Goal: Find specific page/section

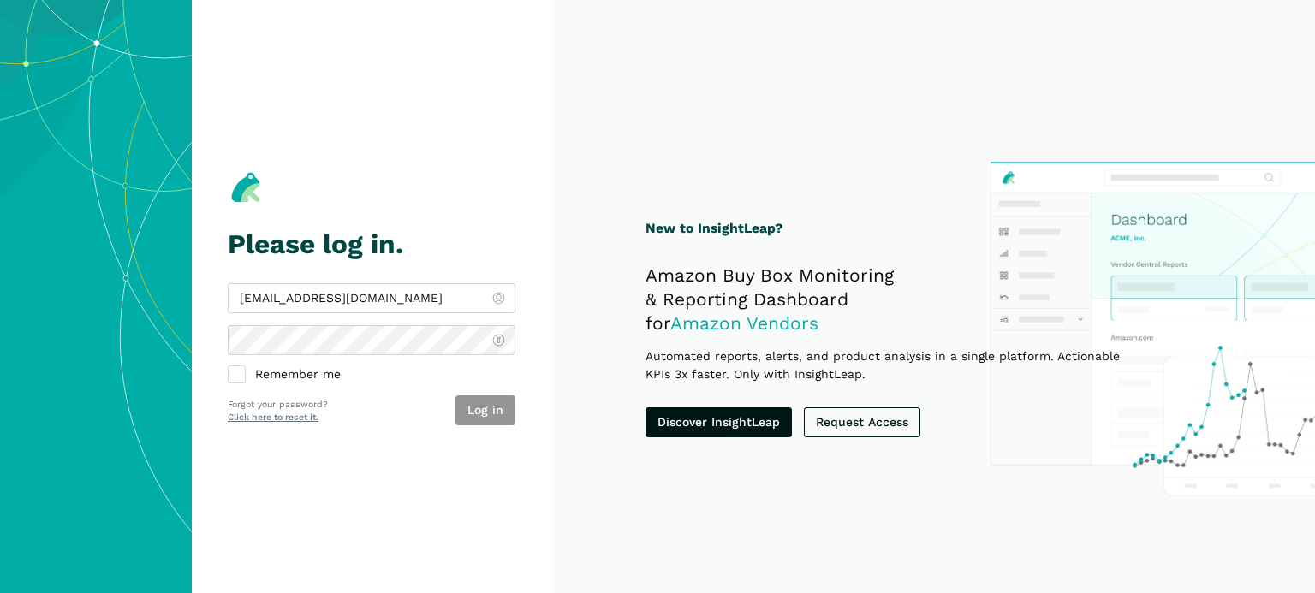
type input "[EMAIL_ADDRESS][DOMAIN_NAME]"
click at [476, 394] on div "[EMAIL_ADDRESS][DOMAIN_NAME] Remember me Log in Forgot your password? Click her…" at bounding box center [372, 354] width 288 height 142
click at [496, 413] on button "Log in" at bounding box center [486, 411] width 60 height 30
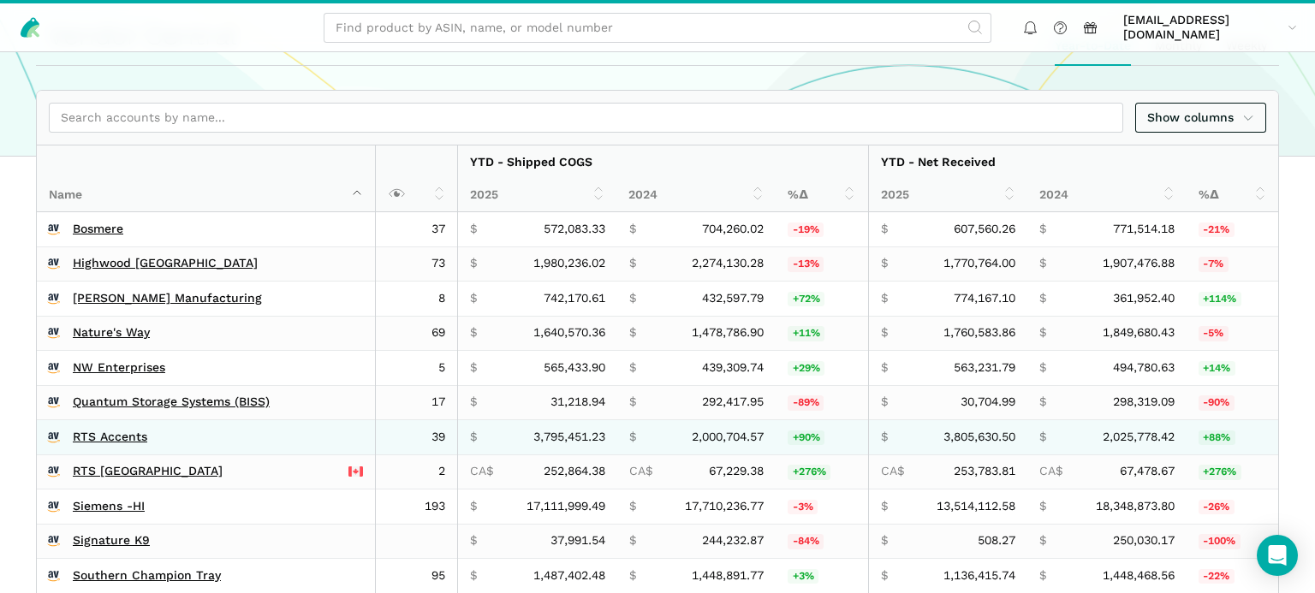
scroll to position [452, 0]
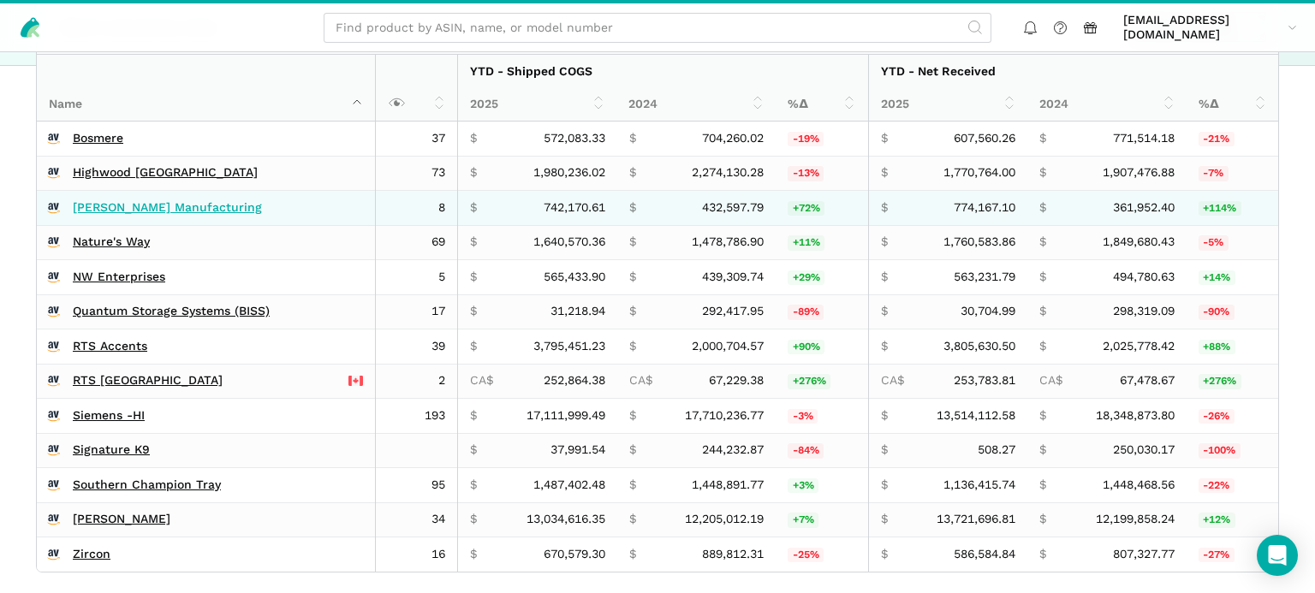
click at [133, 207] on link "[PERSON_NAME] Manufacturing" at bounding box center [167, 207] width 189 height 15
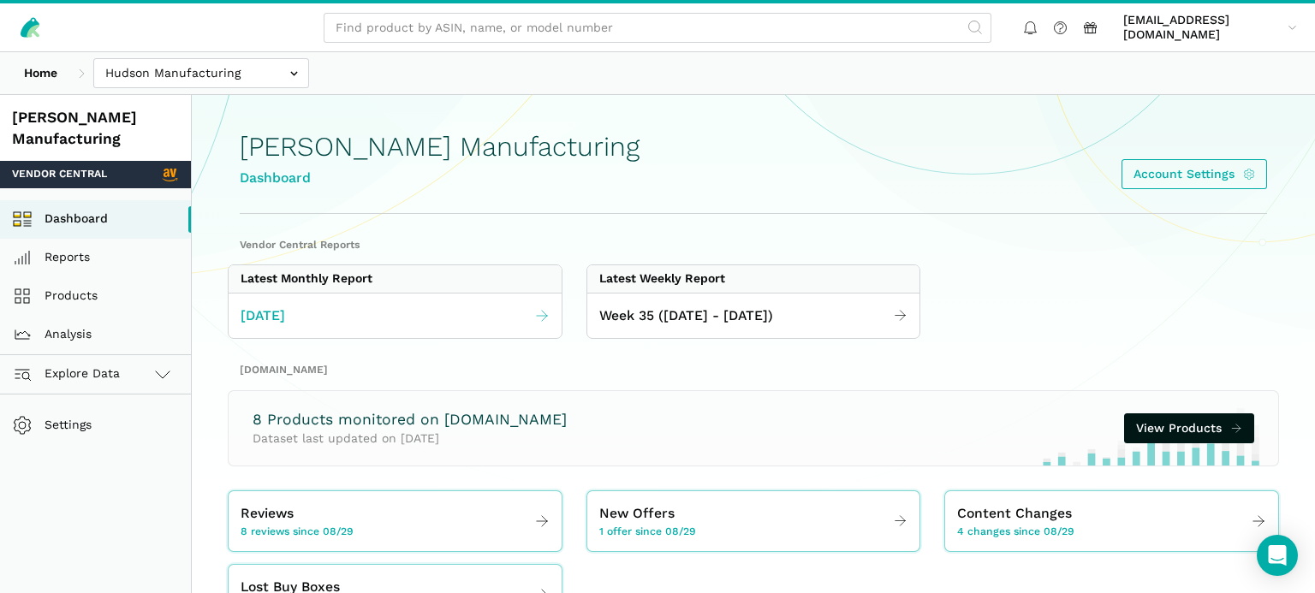
click at [330, 315] on link "August 2025" at bounding box center [395, 316] width 333 height 33
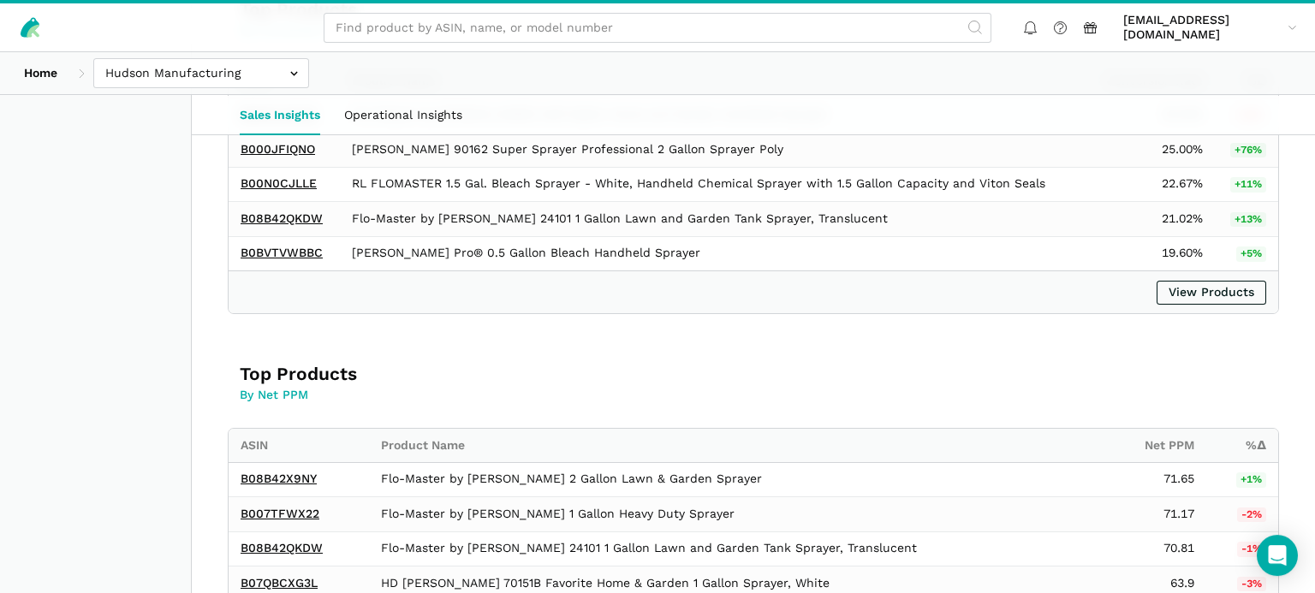
scroll to position [1681, 0]
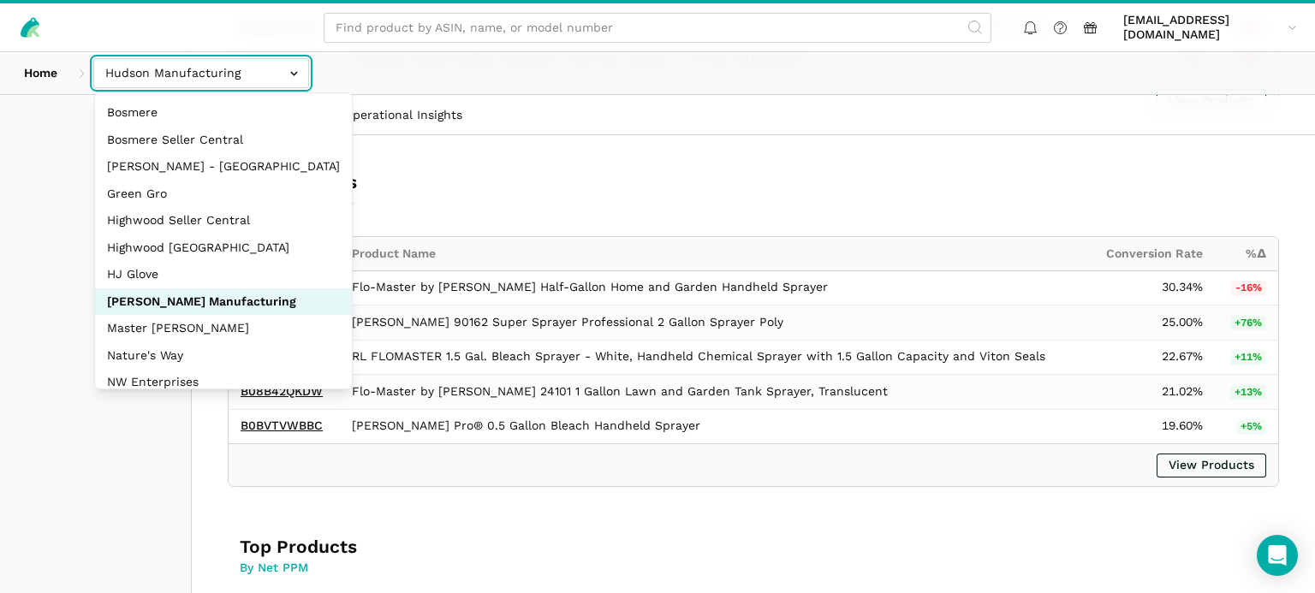
click at [303, 81] on input "text" at bounding box center [201, 73] width 216 height 30
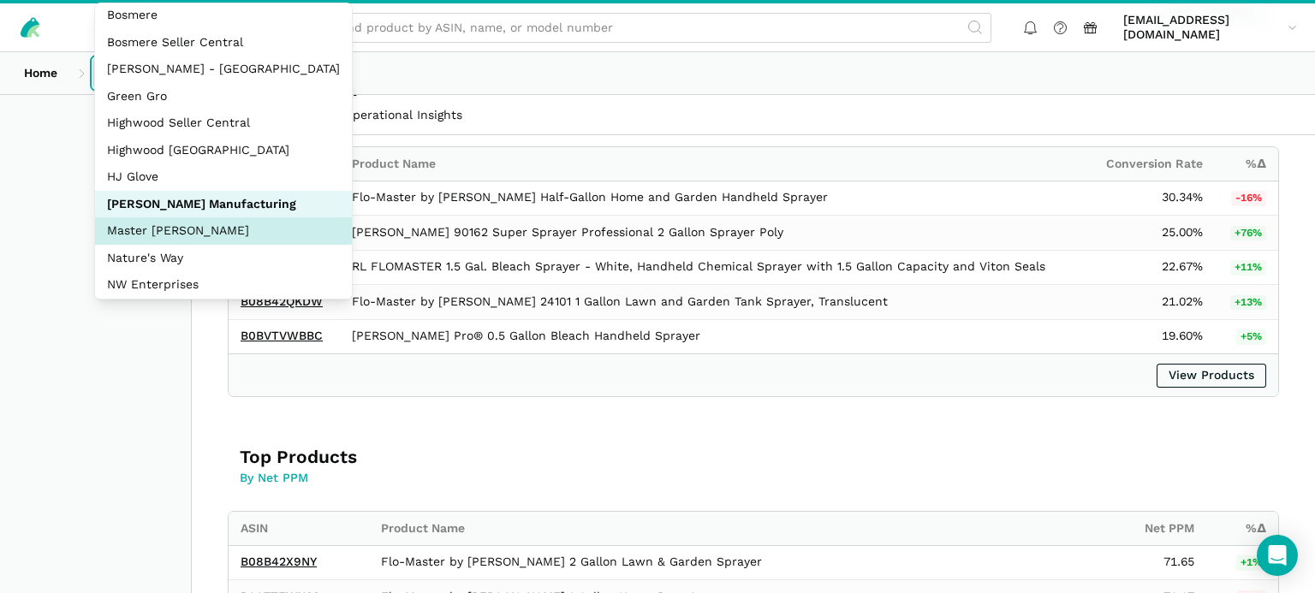
scroll to position [0, 0]
